Goal: Transaction & Acquisition: Purchase product/service

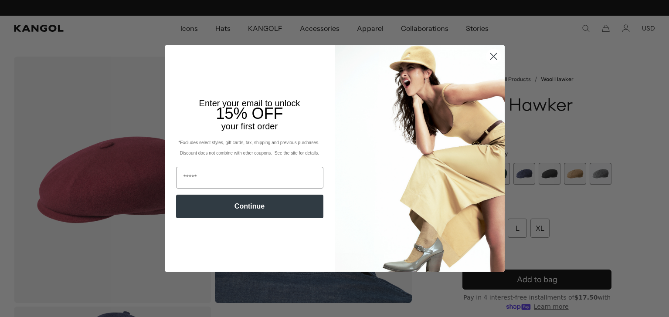
scroll to position [0, 179]
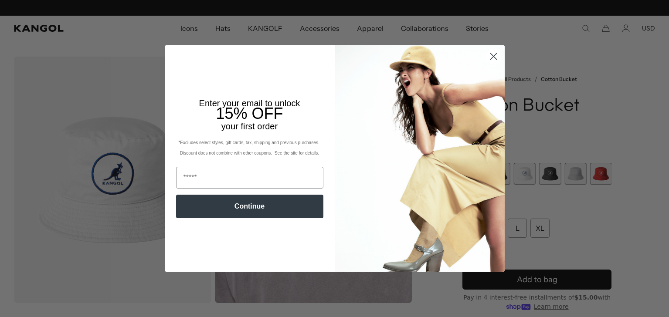
scroll to position [0, 179]
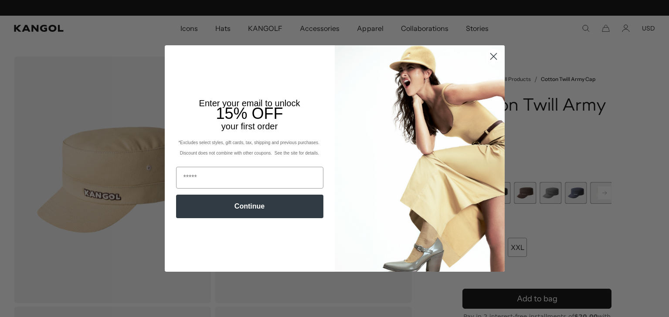
scroll to position [0, 179]
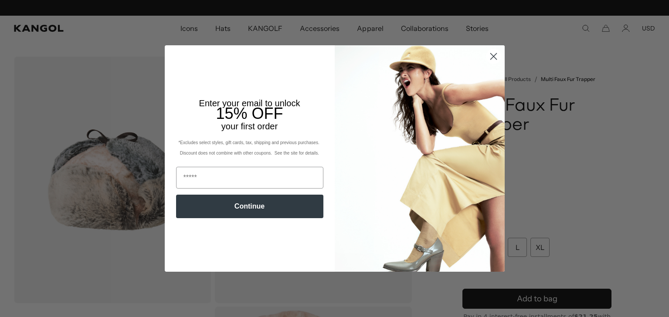
scroll to position [0, 179]
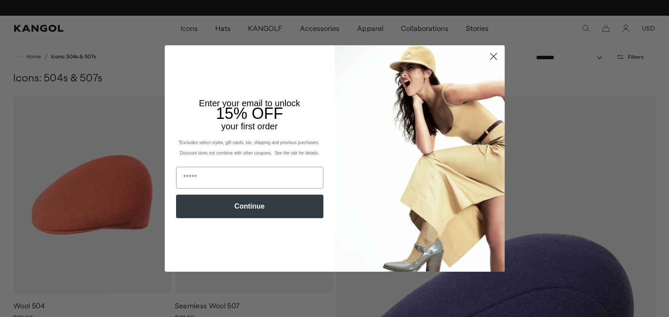
scroll to position [0, 179]
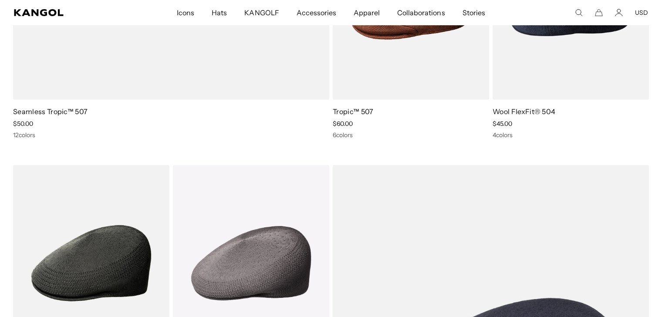
scroll to position [0, 179]
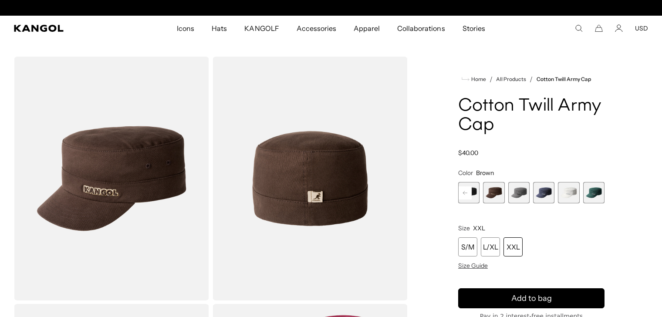
scroll to position [0, 179]
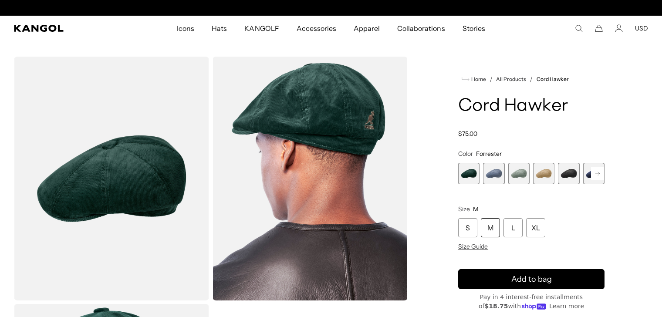
scroll to position [0, 179]
